Goal: Navigation & Orientation: Find specific page/section

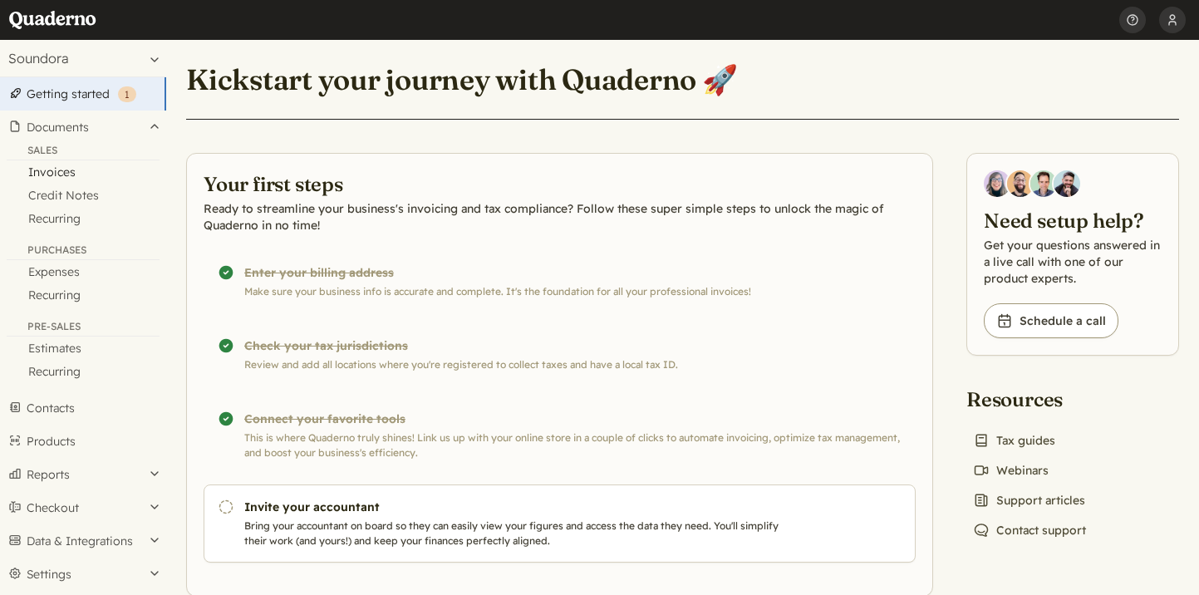
click at [62, 169] on link "Invoices" at bounding box center [83, 171] width 166 height 23
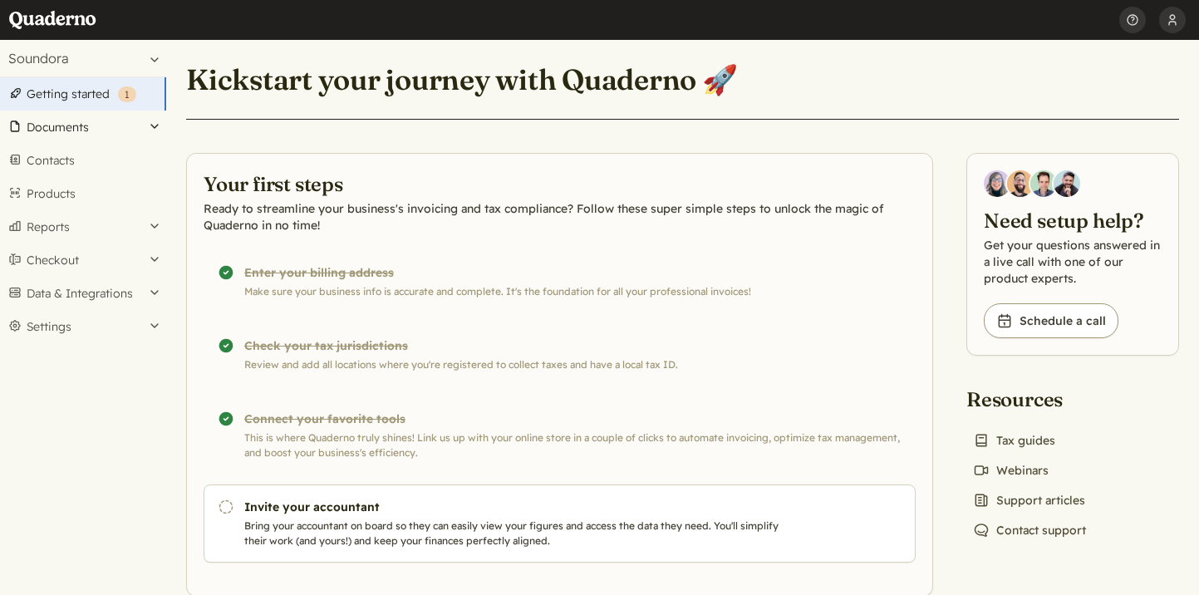
click at [92, 127] on button "Documents" at bounding box center [83, 127] width 166 height 33
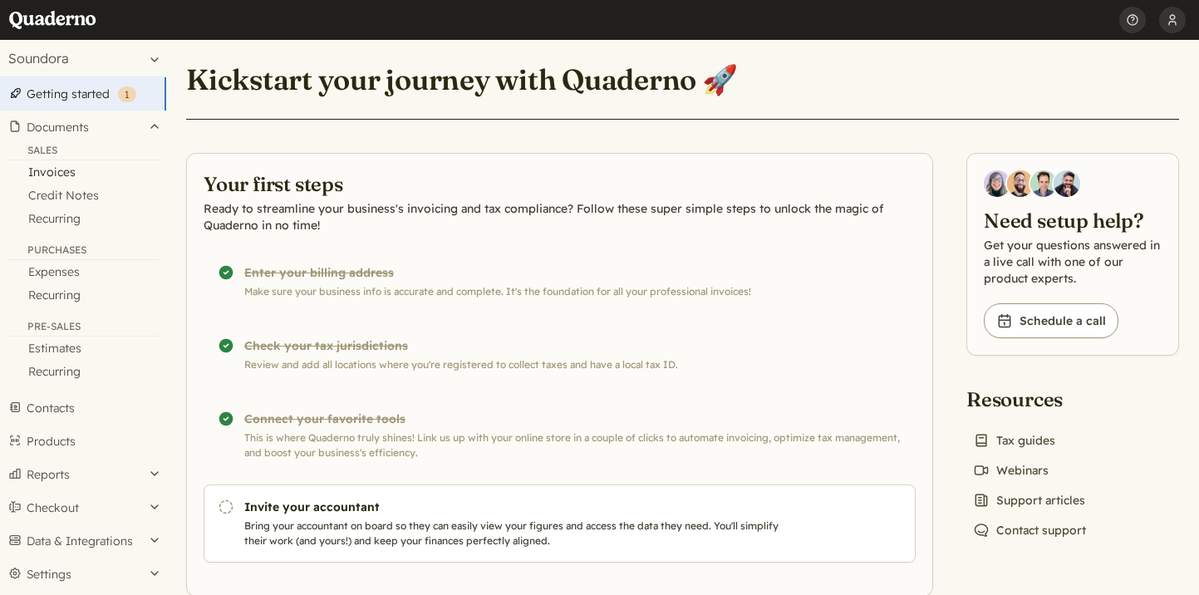
click at [51, 170] on link "Invoices" at bounding box center [83, 171] width 166 height 23
